Goal: Information Seeking & Learning: Learn about a topic

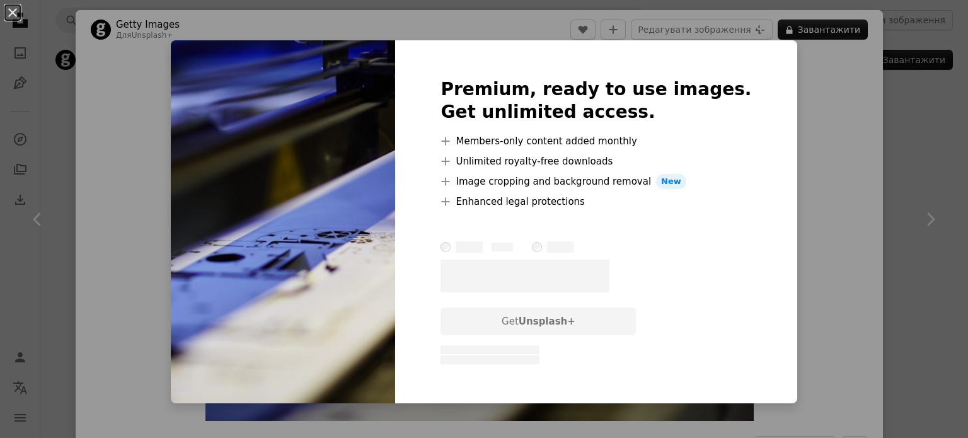
scroll to position [946, 0]
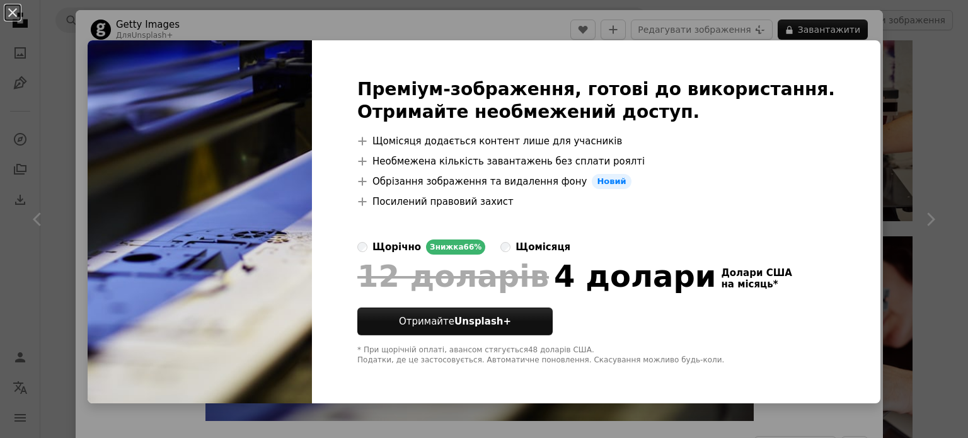
click at [440, 24] on div "An X shape Преміум-зображення, готові до використання. Отримайте необмежений до…" at bounding box center [484, 219] width 968 height 438
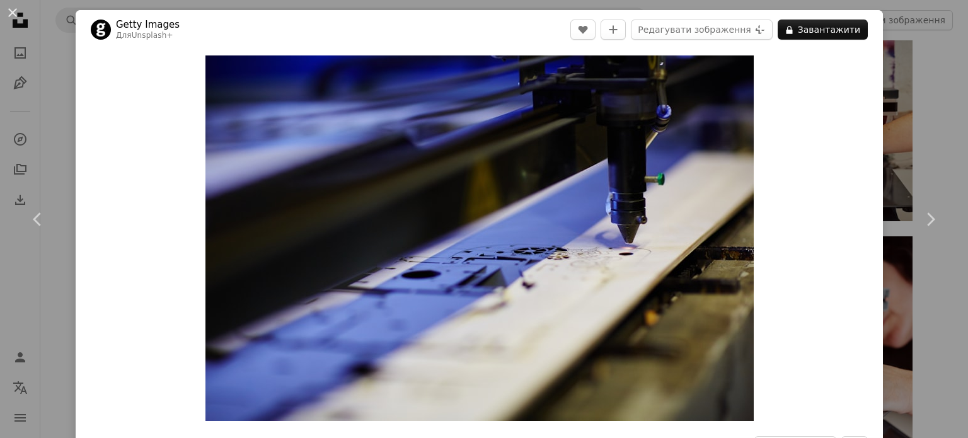
drag, startPoint x: 471, startPoint y: 141, endPoint x: 44, endPoint y: 119, distance: 428.0
click at [44, 119] on div "An X shape Chevron left Chevron right Getty Images Для Unsplash+ A heart A plus…" at bounding box center [484, 219] width 968 height 438
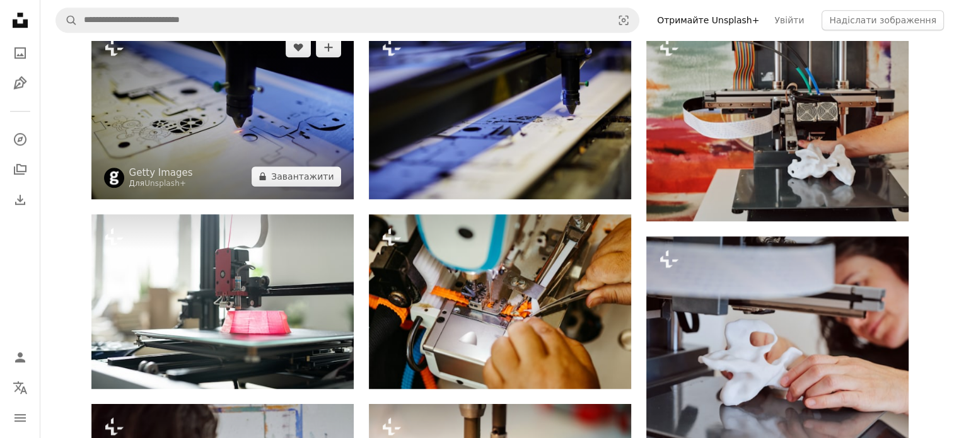
click at [321, 157] on img at bounding box center [222, 112] width 262 height 175
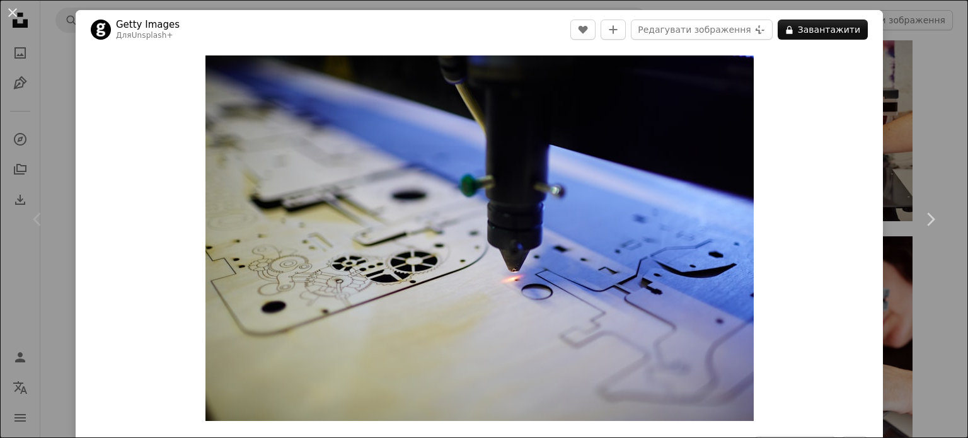
click at [67, 141] on div "An X shape Chevron left Chevron right Getty Images Для Unsplash+ A heart A plus…" at bounding box center [484, 219] width 968 height 438
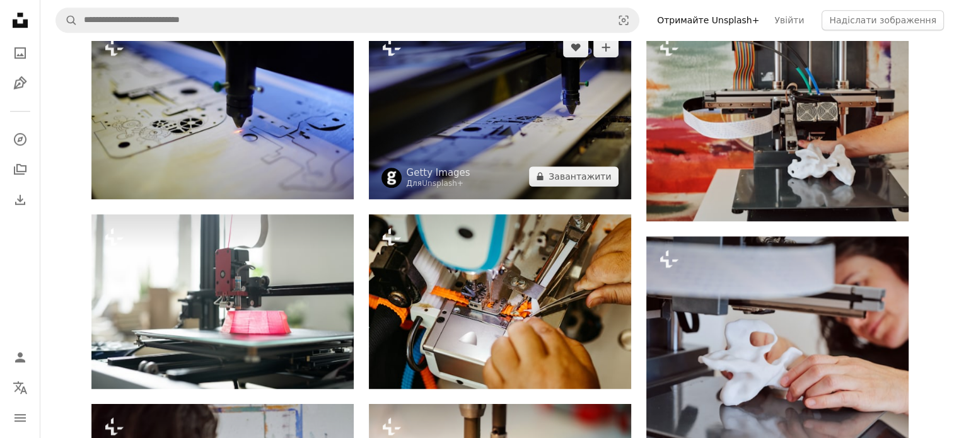
click at [444, 161] on img at bounding box center [500, 112] width 262 height 175
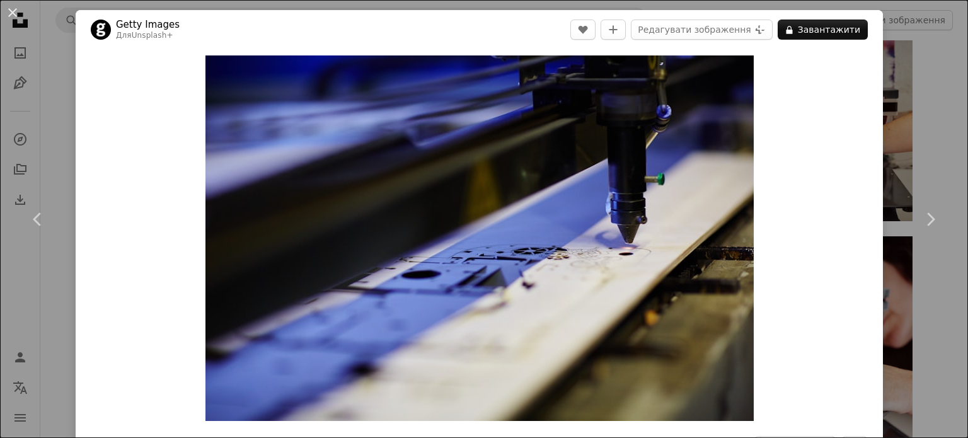
drag, startPoint x: 59, startPoint y: 135, endPoint x: 114, endPoint y: 121, distance: 57.2
click at [59, 134] on div "An X shape Chevron left Chevron right Getty Images Для Unsplash+ A heart A plus…" at bounding box center [484, 219] width 968 height 438
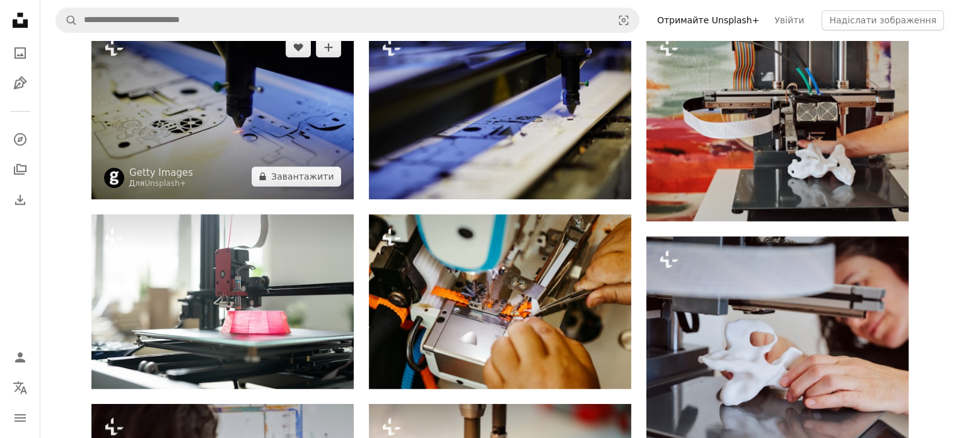
click at [238, 114] on img at bounding box center [222, 112] width 262 height 175
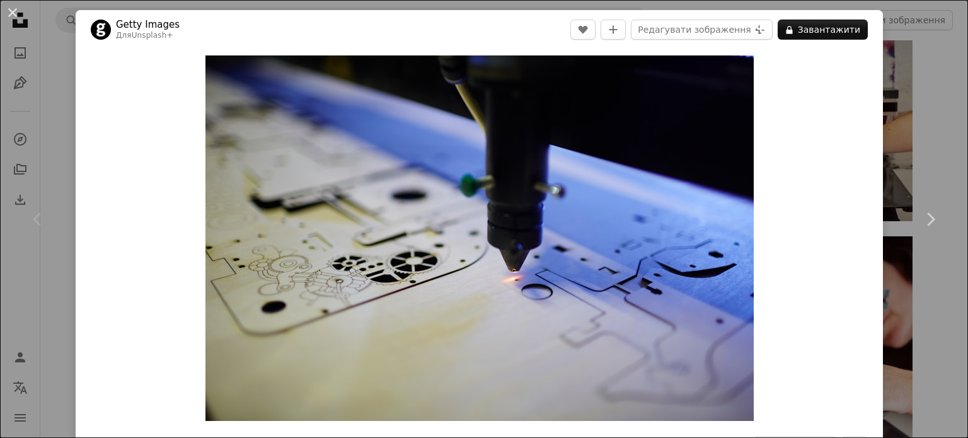
click at [47, 126] on div "An X shape Chevron left Chevron right Getty Images Для Unsplash+ A heart A plus…" at bounding box center [484, 219] width 968 height 438
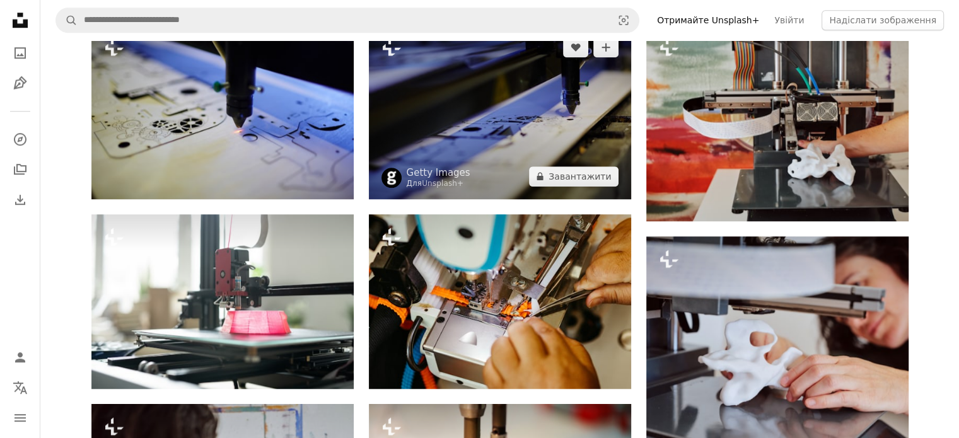
click at [422, 120] on img at bounding box center [500, 112] width 262 height 175
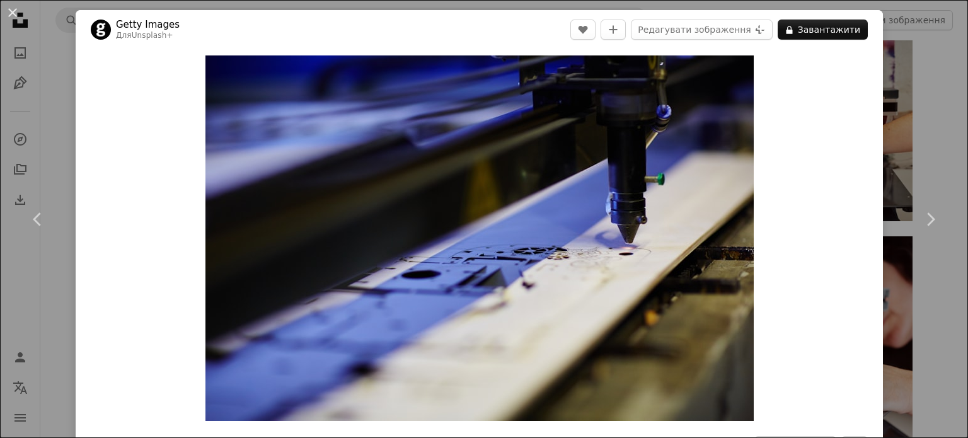
click at [43, 117] on div "An X shape Chevron left Chevron right Getty Images Для Unsplash+ A heart A plus…" at bounding box center [484, 219] width 968 height 438
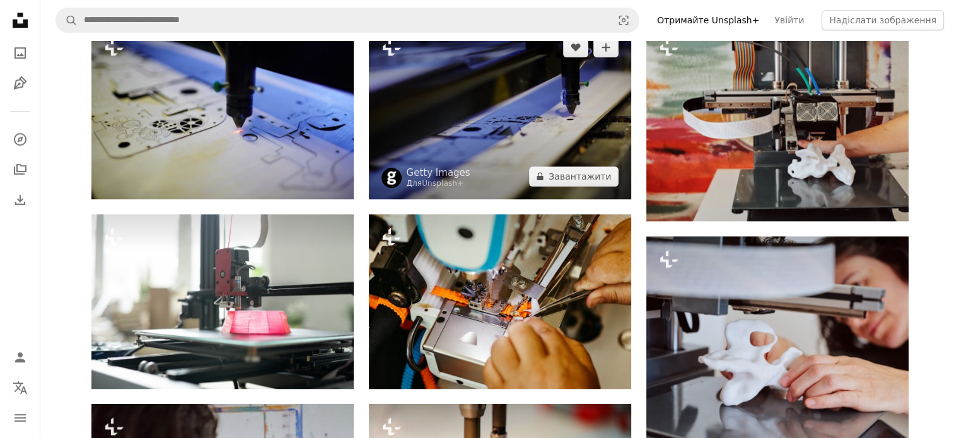
click at [505, 166] on img at bounding box center [500, 112] width 262 height 175
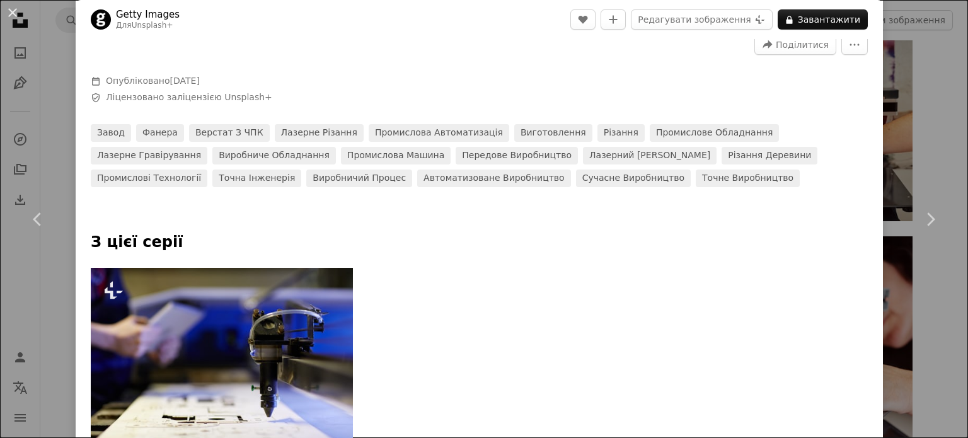
scroll to position [378, 0]
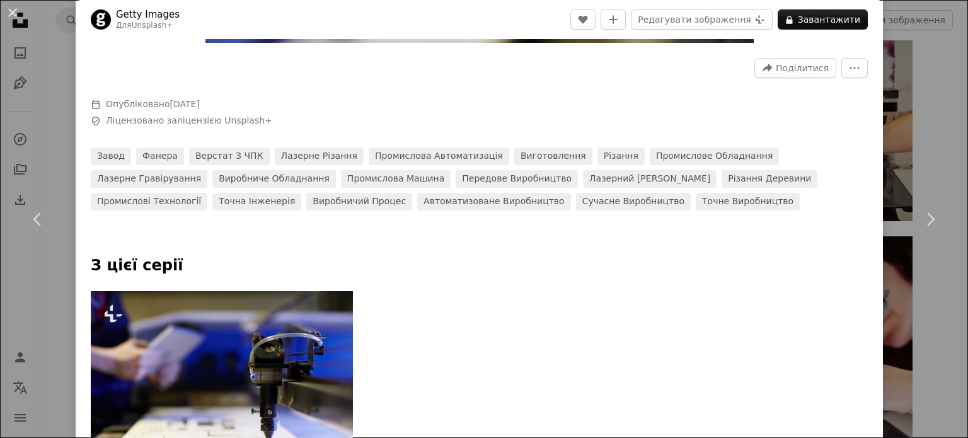
click at [61, 120] on div "An X shape Chevron left Chevron right Getty Images Для Unsplash+ A heart A plus…" at bounding box center [484, 219] width 968 height 438
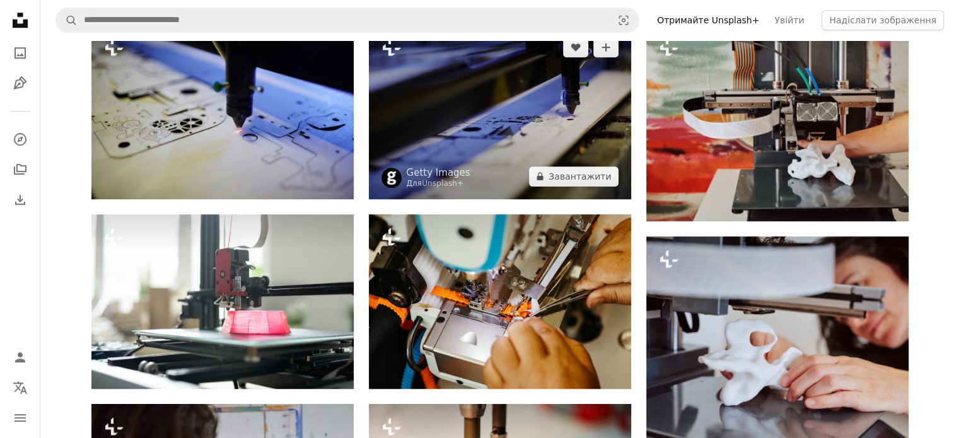
click at [451, 128] on img at bounding box center [500, 112] width 262 height 175
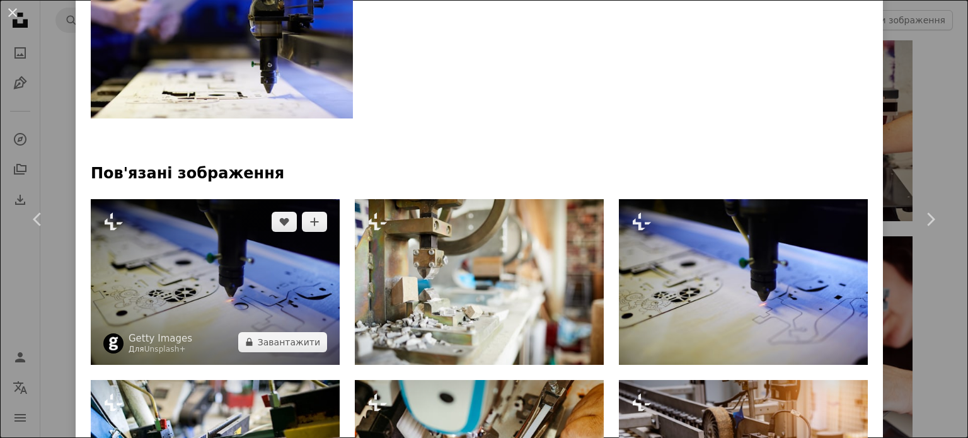
scroll to position [757, 0]
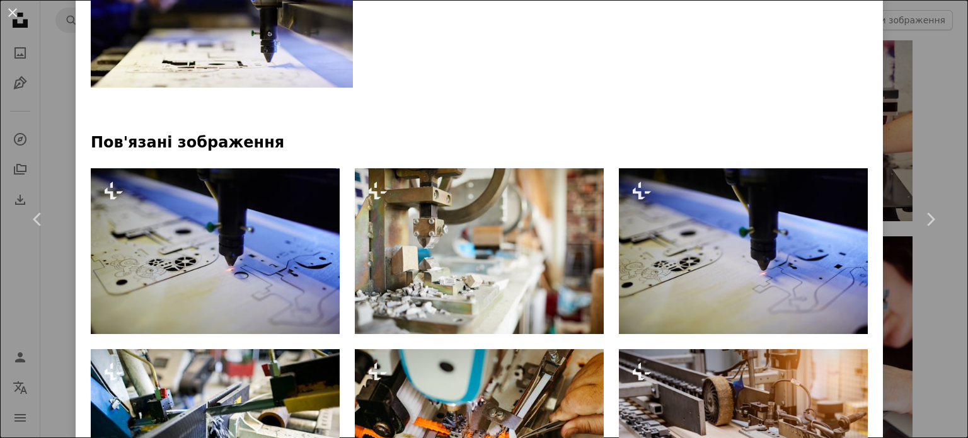
click at [277, 67] on img at bounding box center [222, 0] width 262 height 175
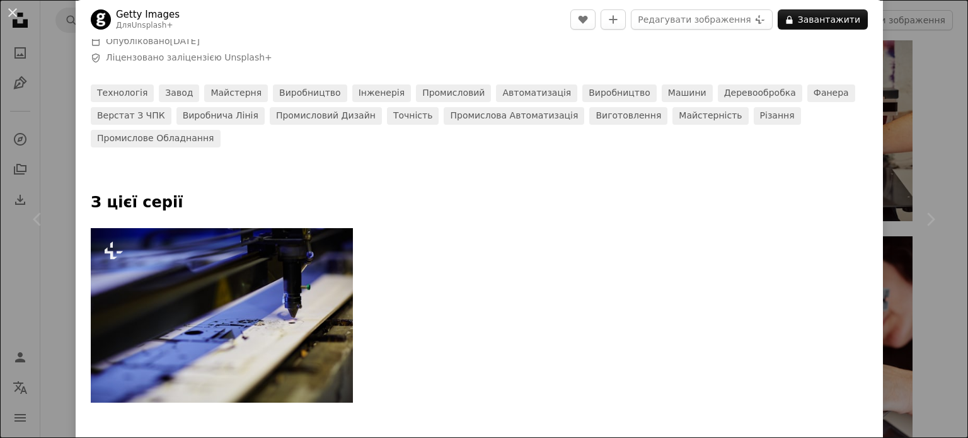
scroll to position [504, 0]
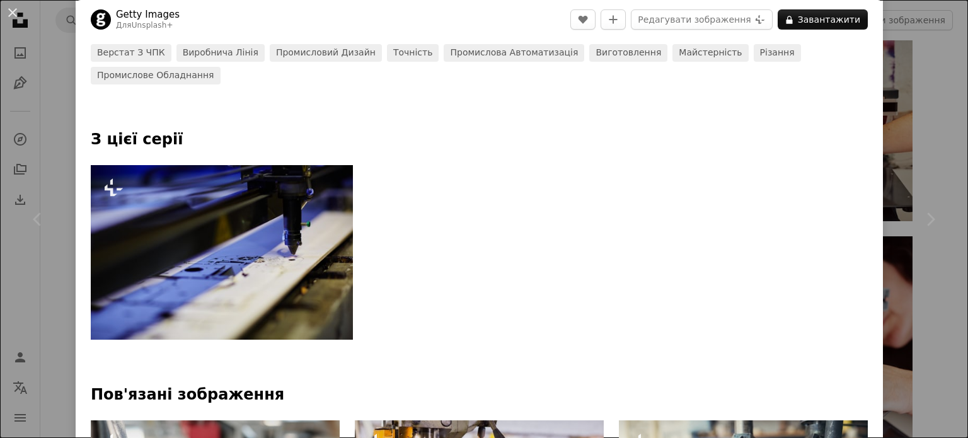
click at [64, 174] on div "Chevron left" at bounding box center [38, 219] width 76 height 121
click at [50, 177] on div "Chevron left" at bounding box center [38, 219] width 76 height 121
click at [63, 103] on div "An X shape Chevron left Chevron right Getty Images Для Unsplash+ A heart A plus…" at bounding box center [484, 219] width 968 height 438
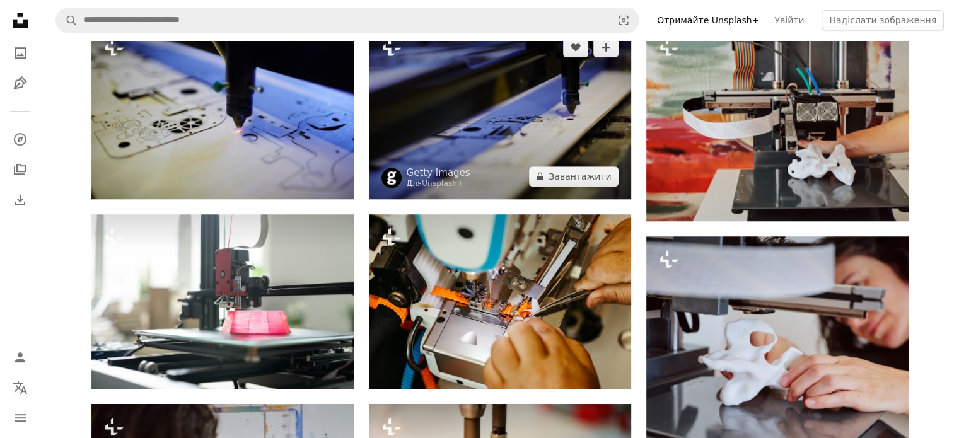
click at [427, 141] on img at bounding box center [500, 112] width 262 height 175
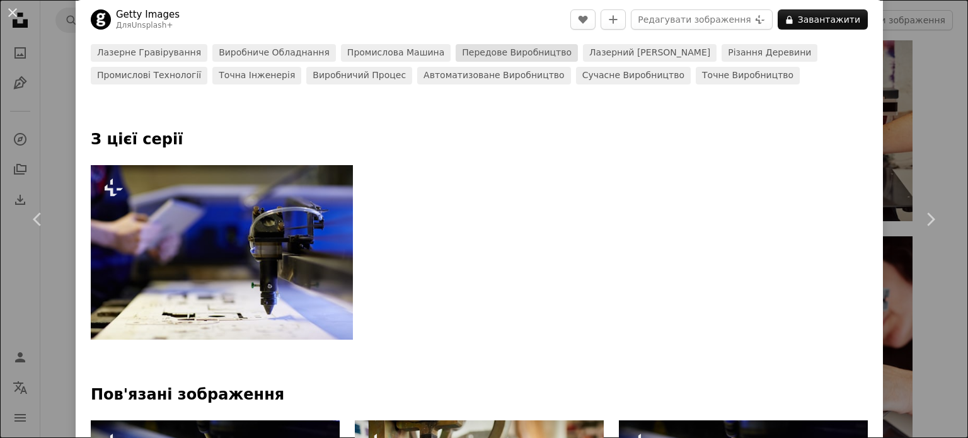
scroll to position [757, 0]
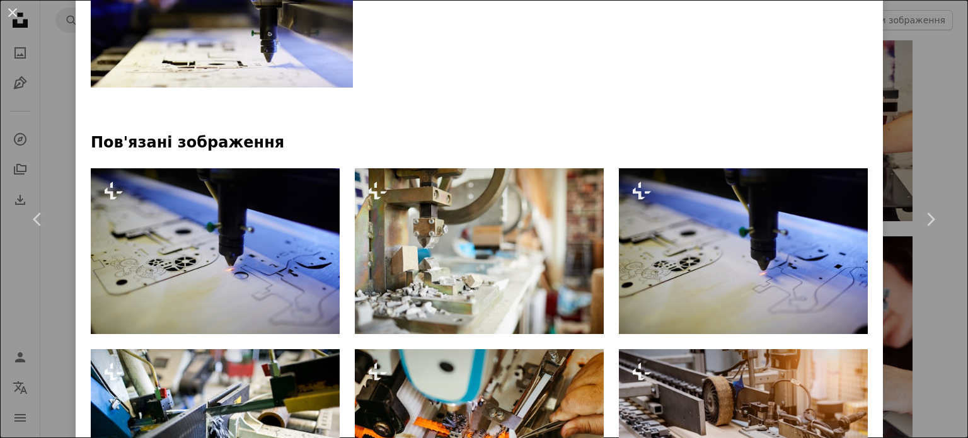
click at [295, 64] on img at bounding box center [222, 0] width 262 height 175
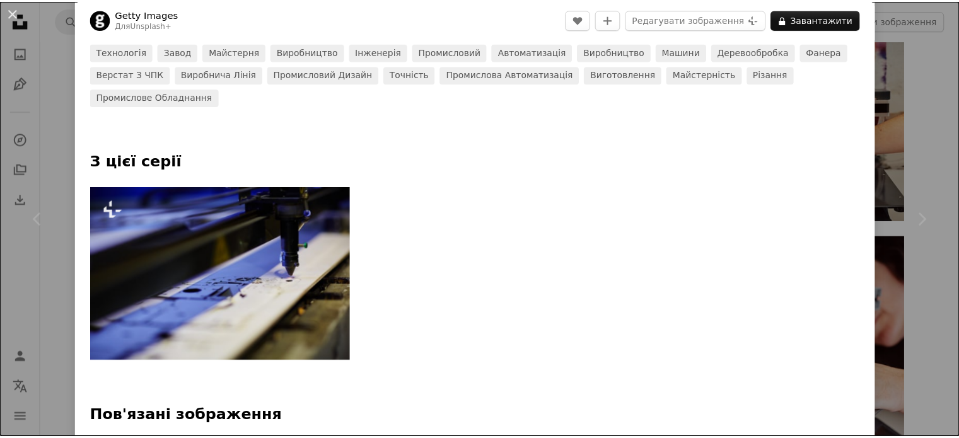
scroll to position [504, 0]
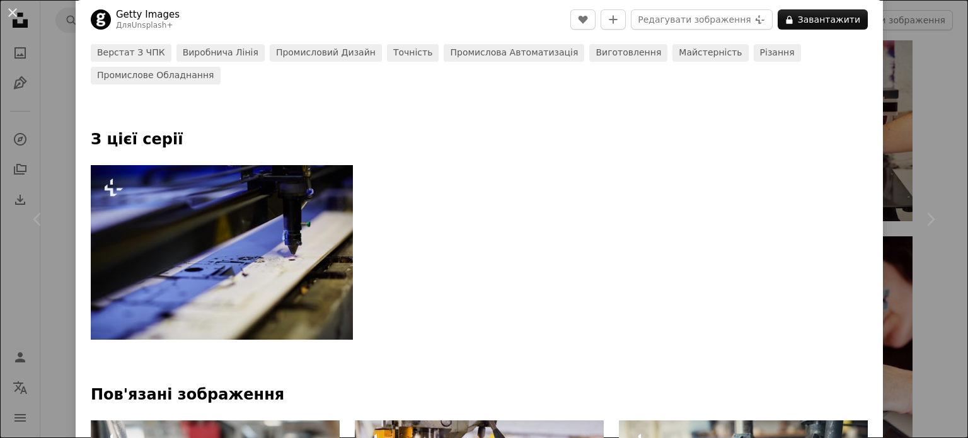
click at [51, 69] on div "An X shape Chevron left Chevron right Getty Images Для Unsplash+ A heart A plus…" at bounding box center [484, 219] width 968 height 438
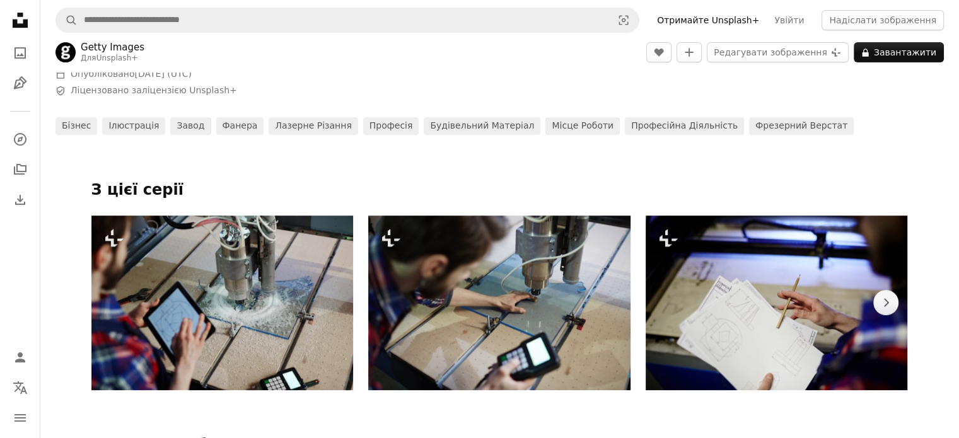
scroll to position [567, 0]
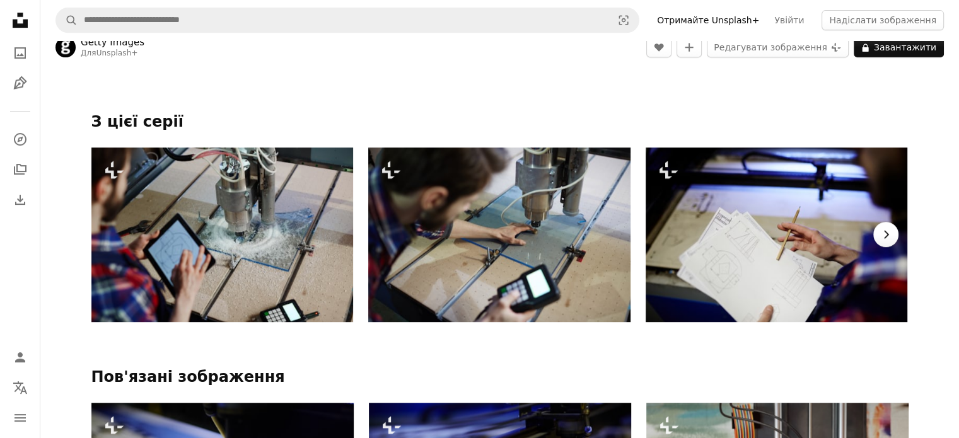
click at [881, 235] on icon "Chevron right" at bounding box center [885, 234] width 13 height 13
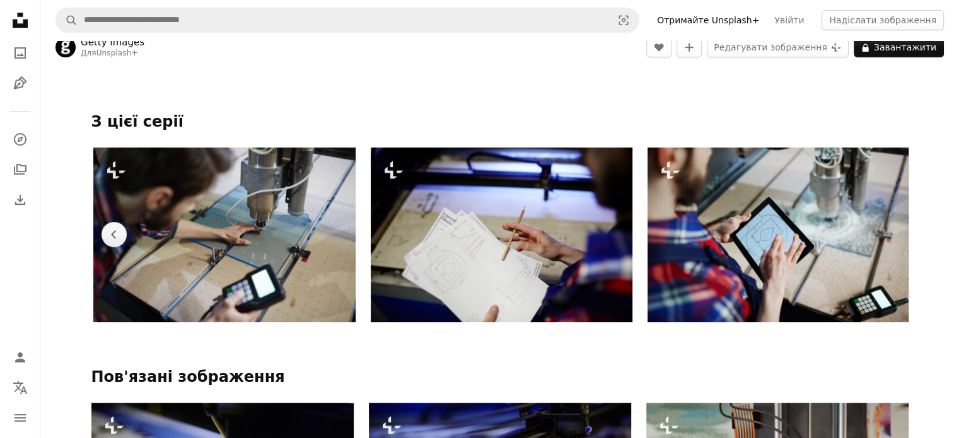
scroll to position [0, 276]
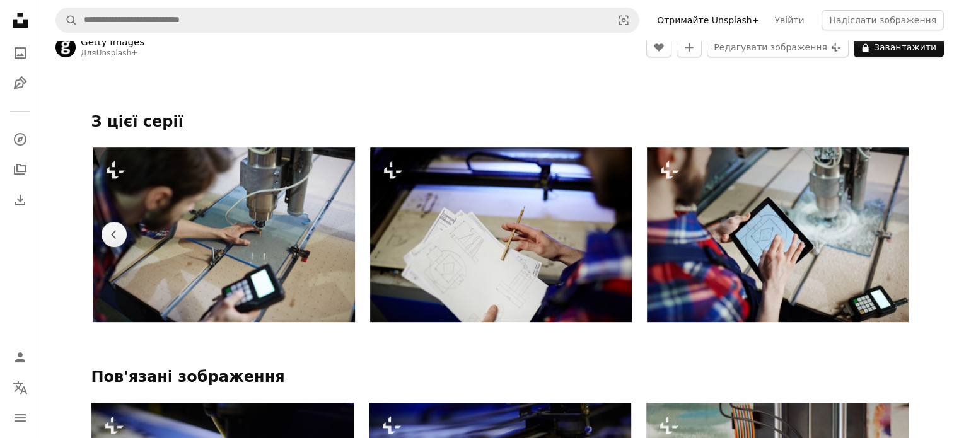
click at [881, 235] on img at bounding box center [778, 235] width 262 height 175
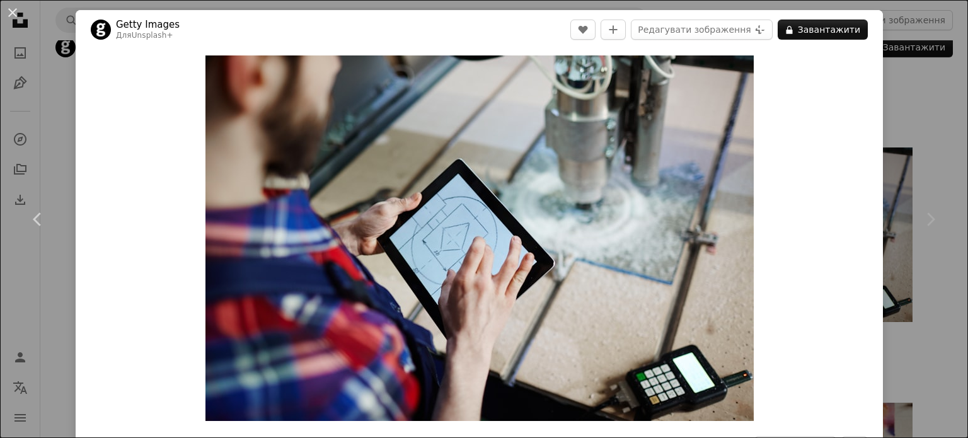
click at [908, 141] on div "An X shape Chevron left Chevron right Getty Images Для Unsplash+ A heart A plus…" at bounding box center [484, 219] width 968 height 438
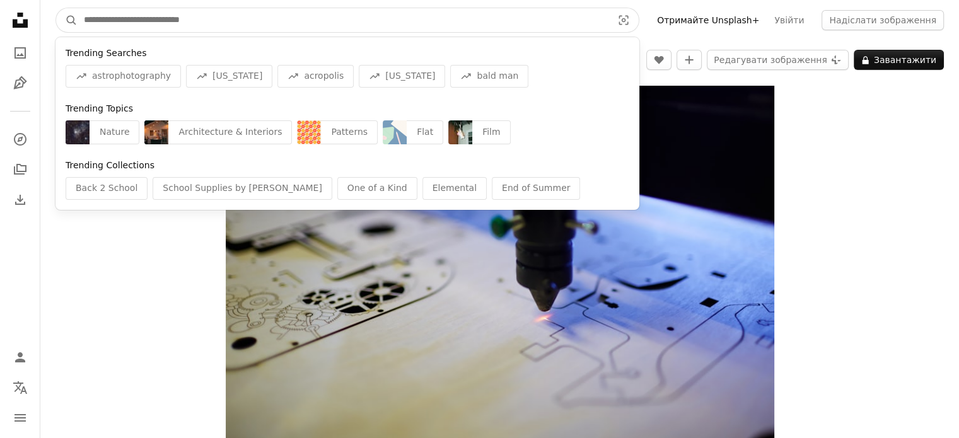
click at [325, 22] on input "Знайти візуальні матеріали на всьому сайті" at bounding box center [343, 20] width 531 height 24
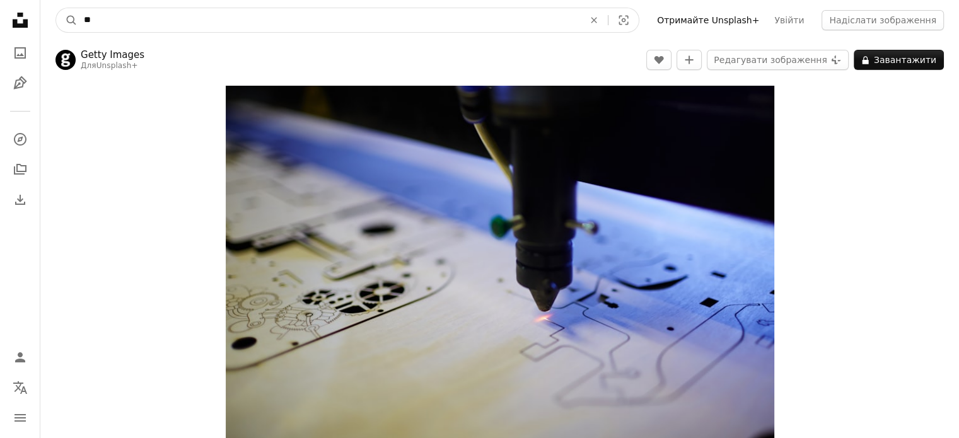
type input "*"
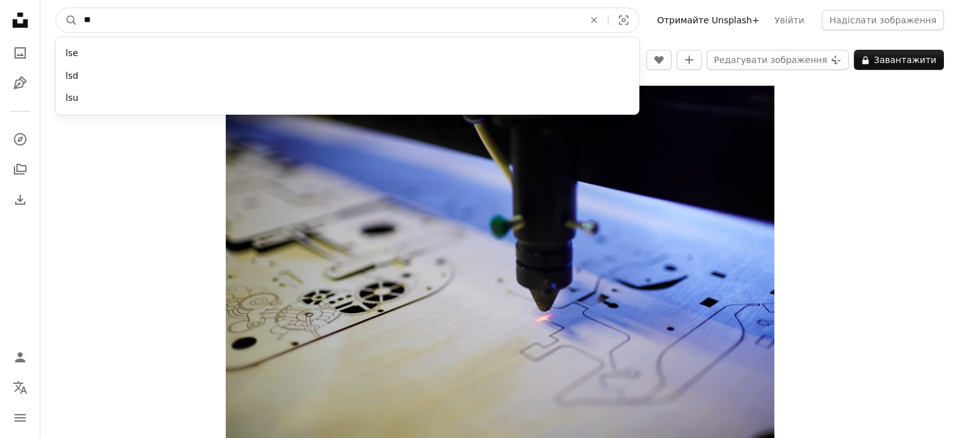
type input "*"
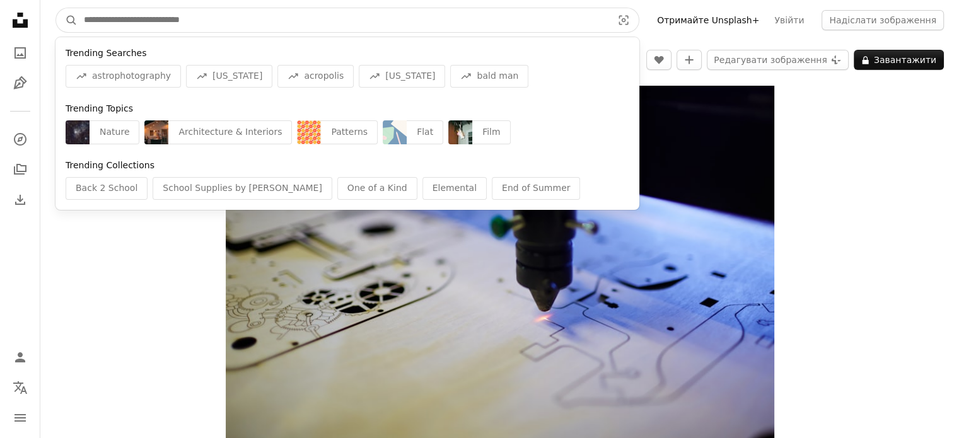
type input "*"
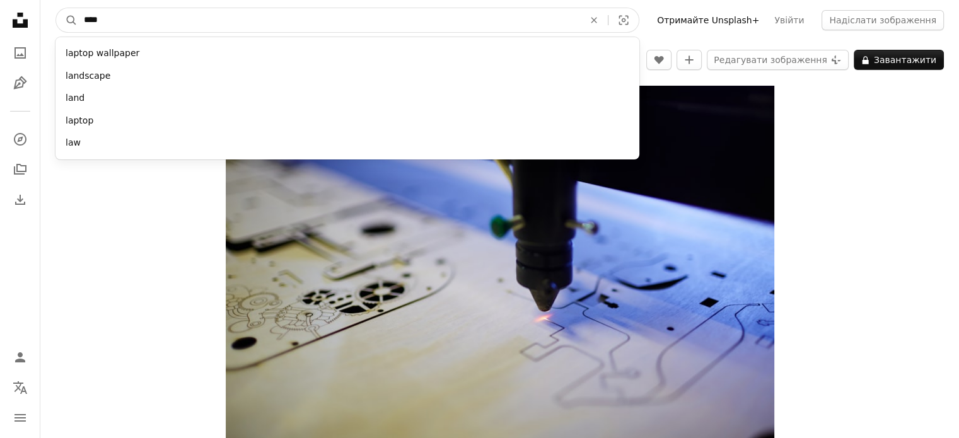
type input "*****"
click button "A magnifying glass" at bounding box center [66, 20] width 21 height 24
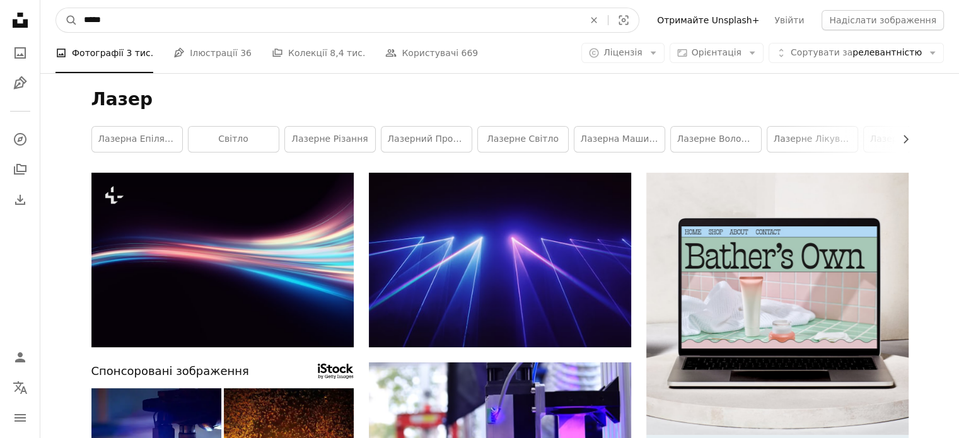
click at [134, 27] on input "*****" at bounding box center [329, 20] width 502 height 24
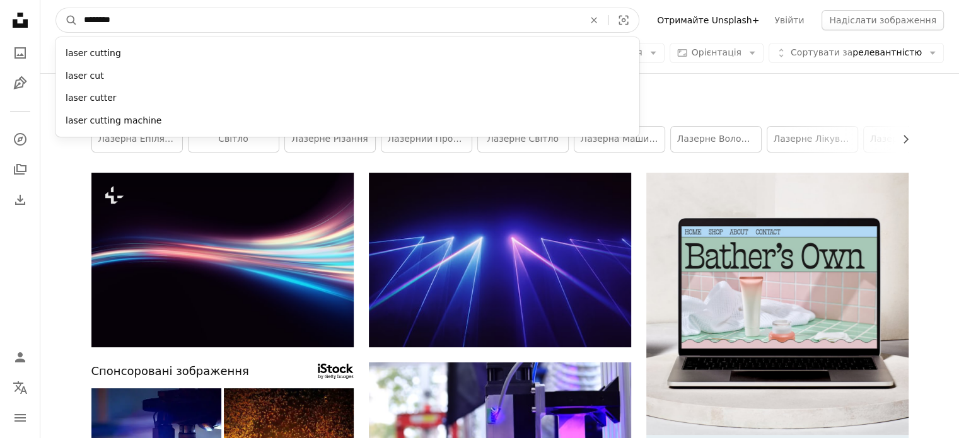
type input "*********"
click button "A magnifying glass" at bounding box center [66, 20] width 21 height 24
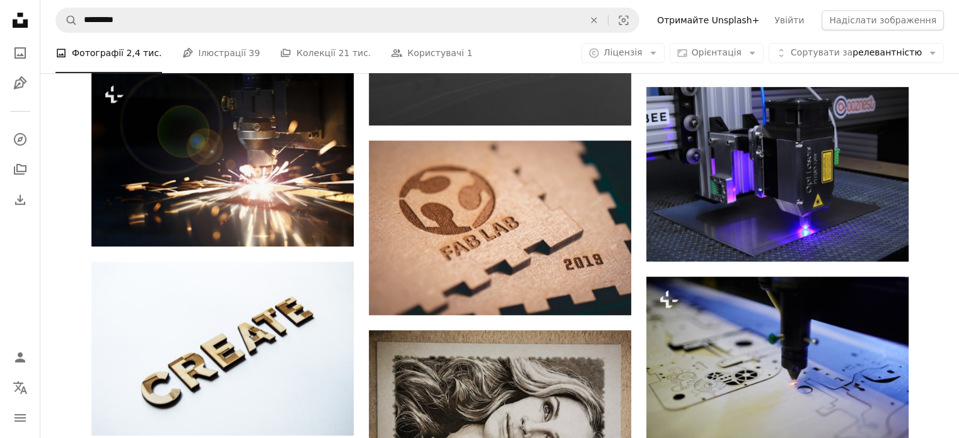
scroll to position [630, 0]
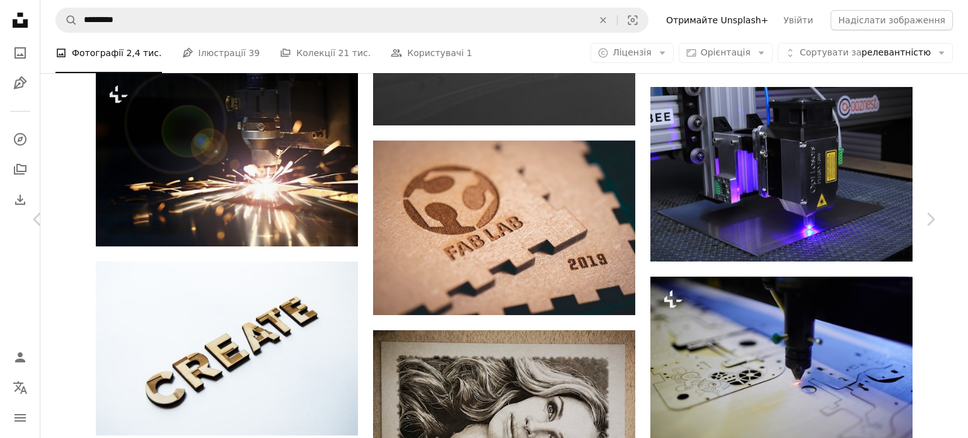
click at [19, 17] on button "An X shape" at bounding box center [12, 12] width 15 height 15
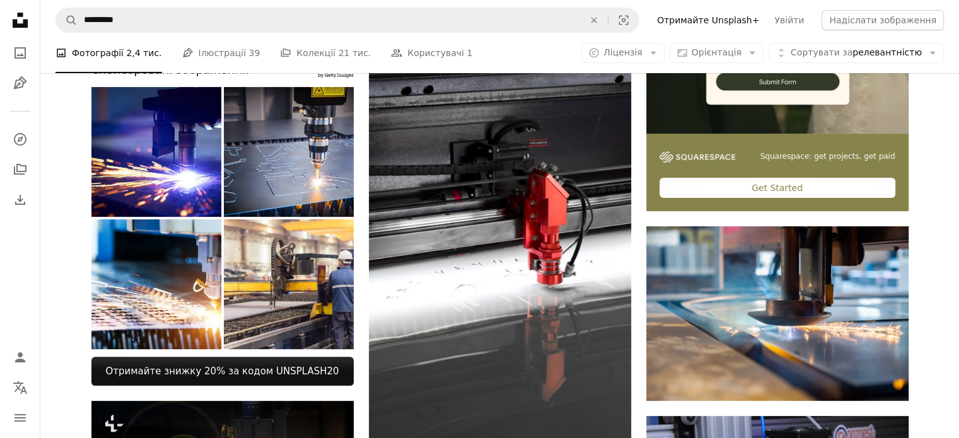
scroll to position [378, 0]
